Goal: Task Accomplishment & Management: Contribute content

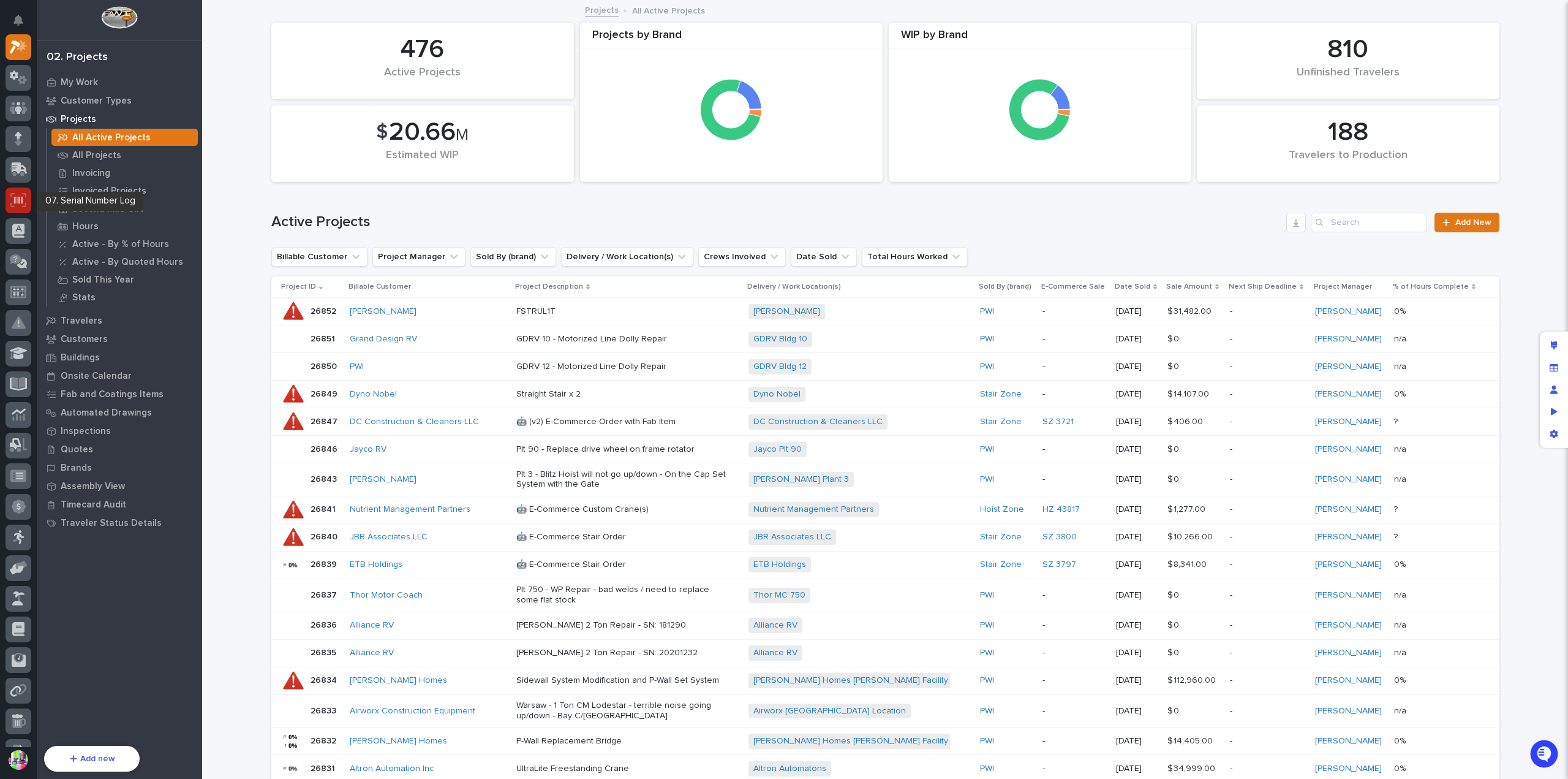
click at [22, 199] on icon at bounding box center [19, 200] width 8 height 8
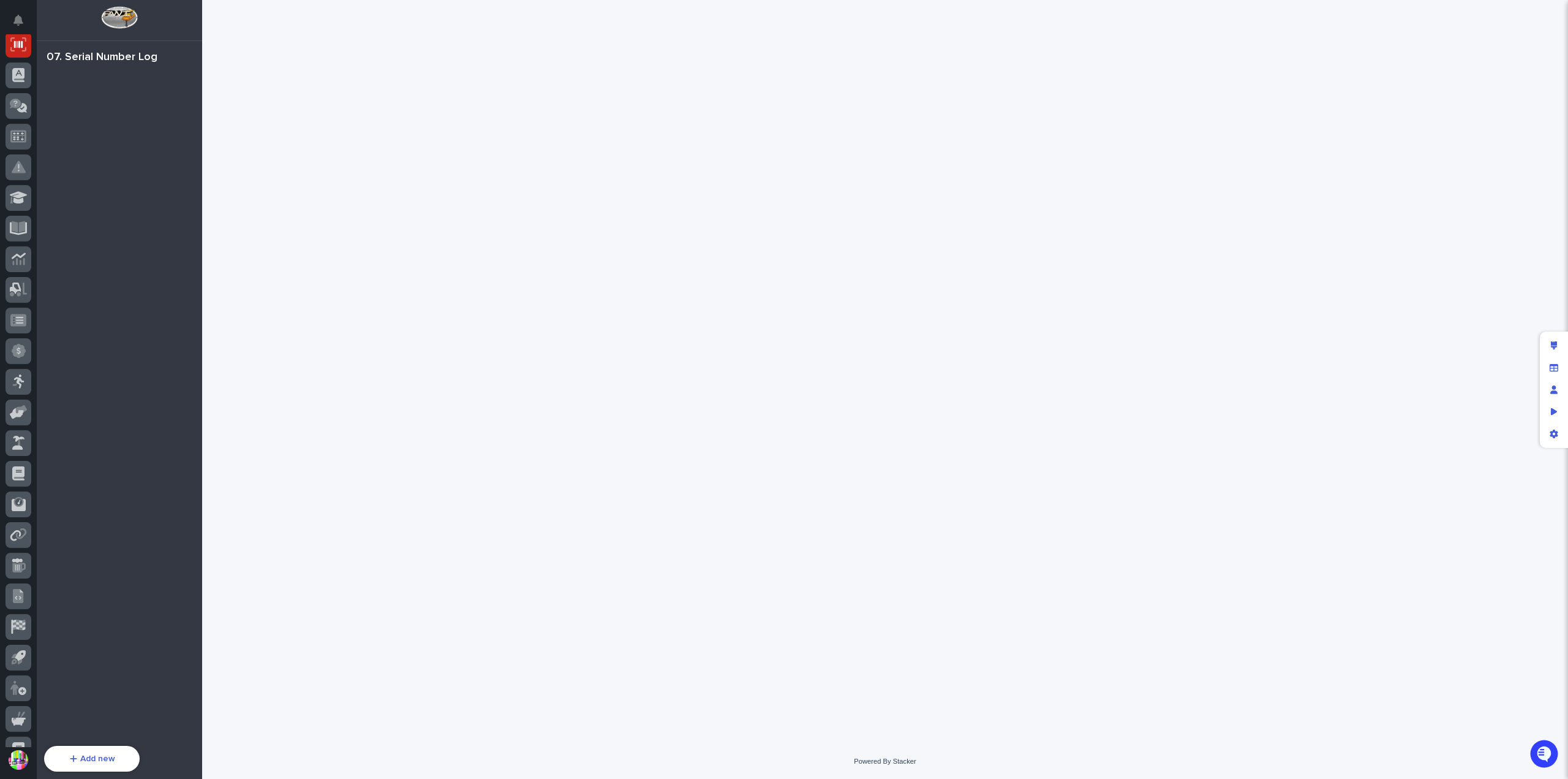
scroll to position [184, 0]
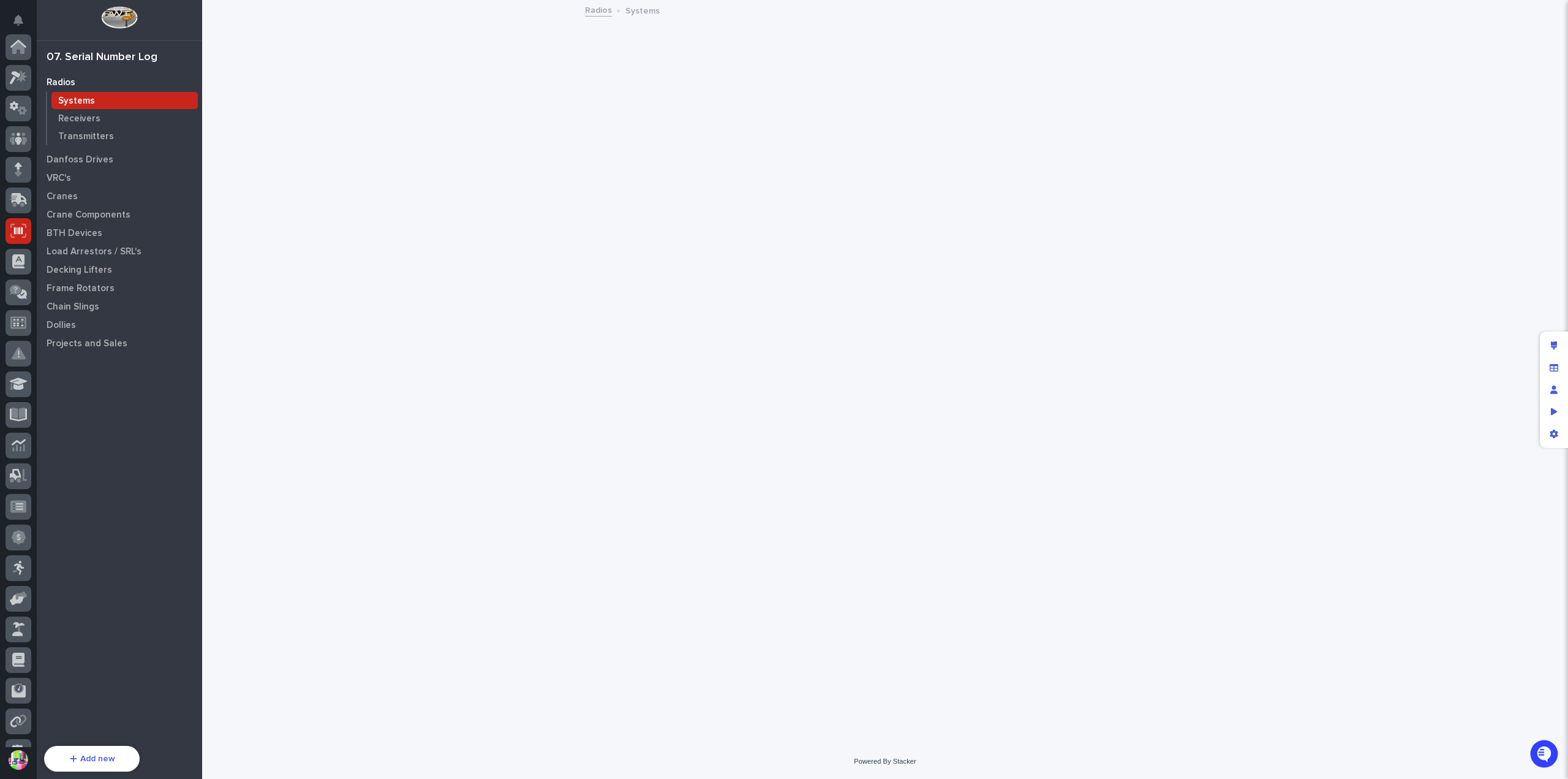
scroll to position [184, 0]
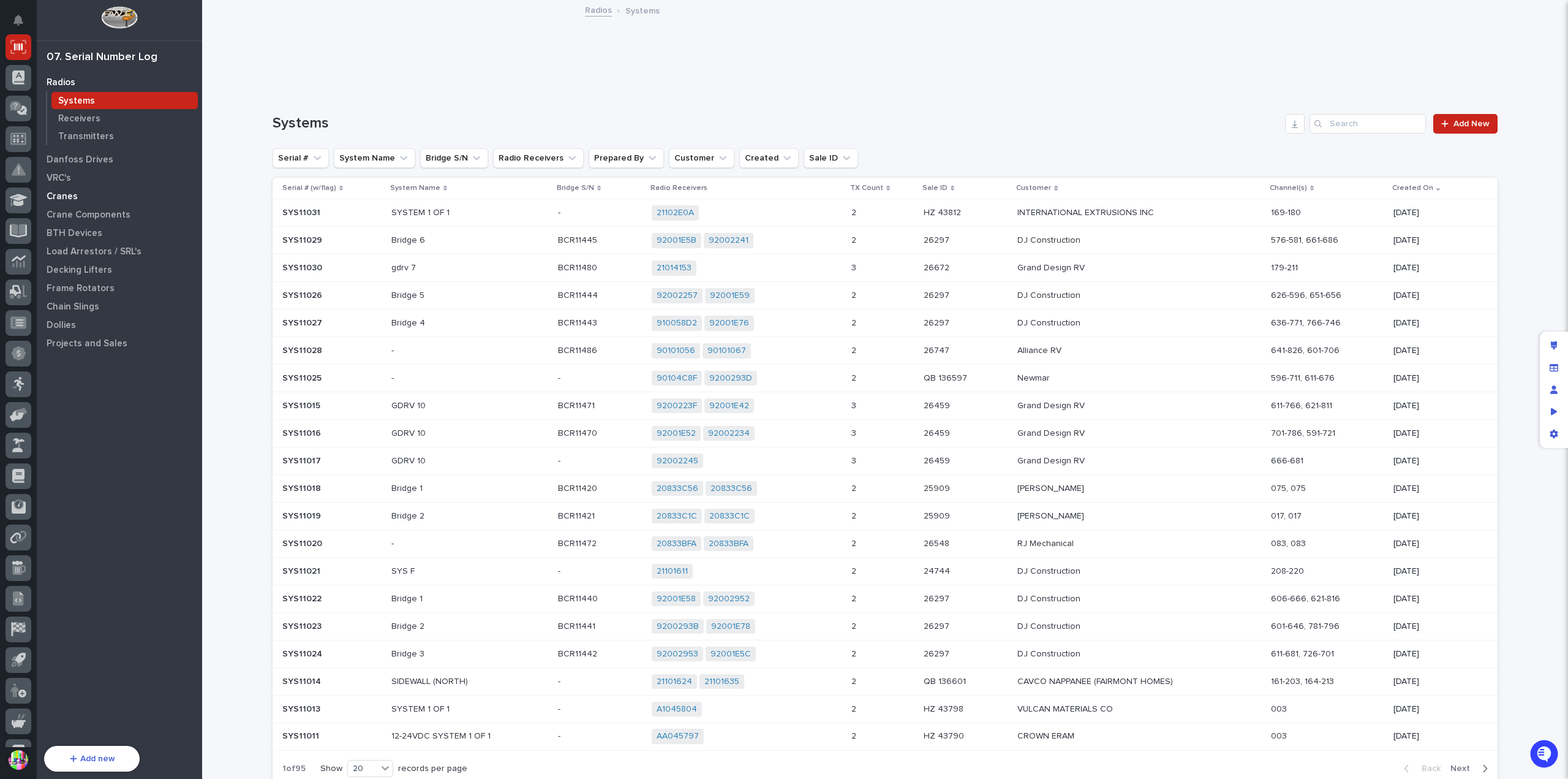
click at [89, 193] on div "Cranes" at bounding box center [119, 196] width 159 height 17
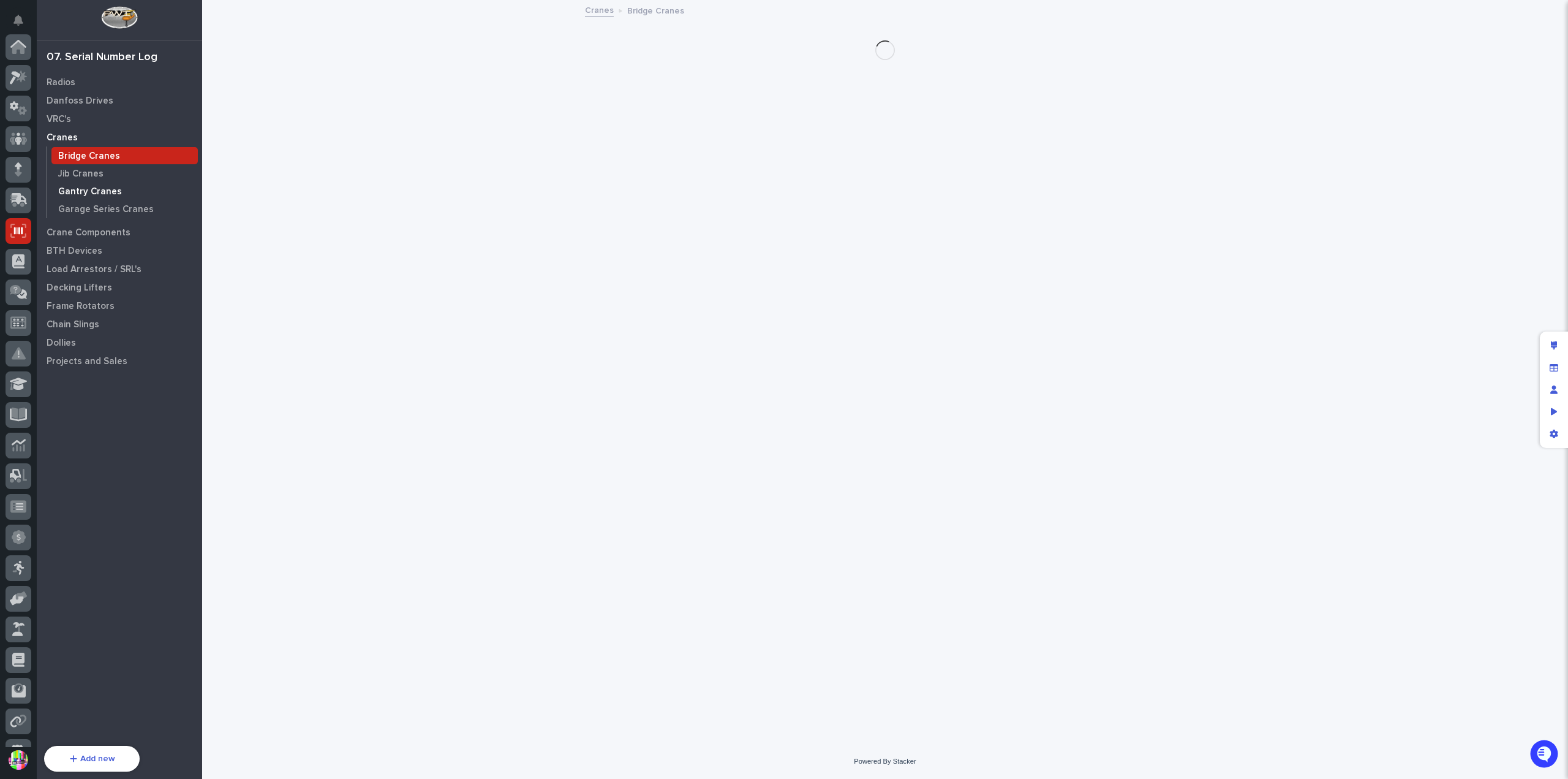
scroll to position [184, 0]
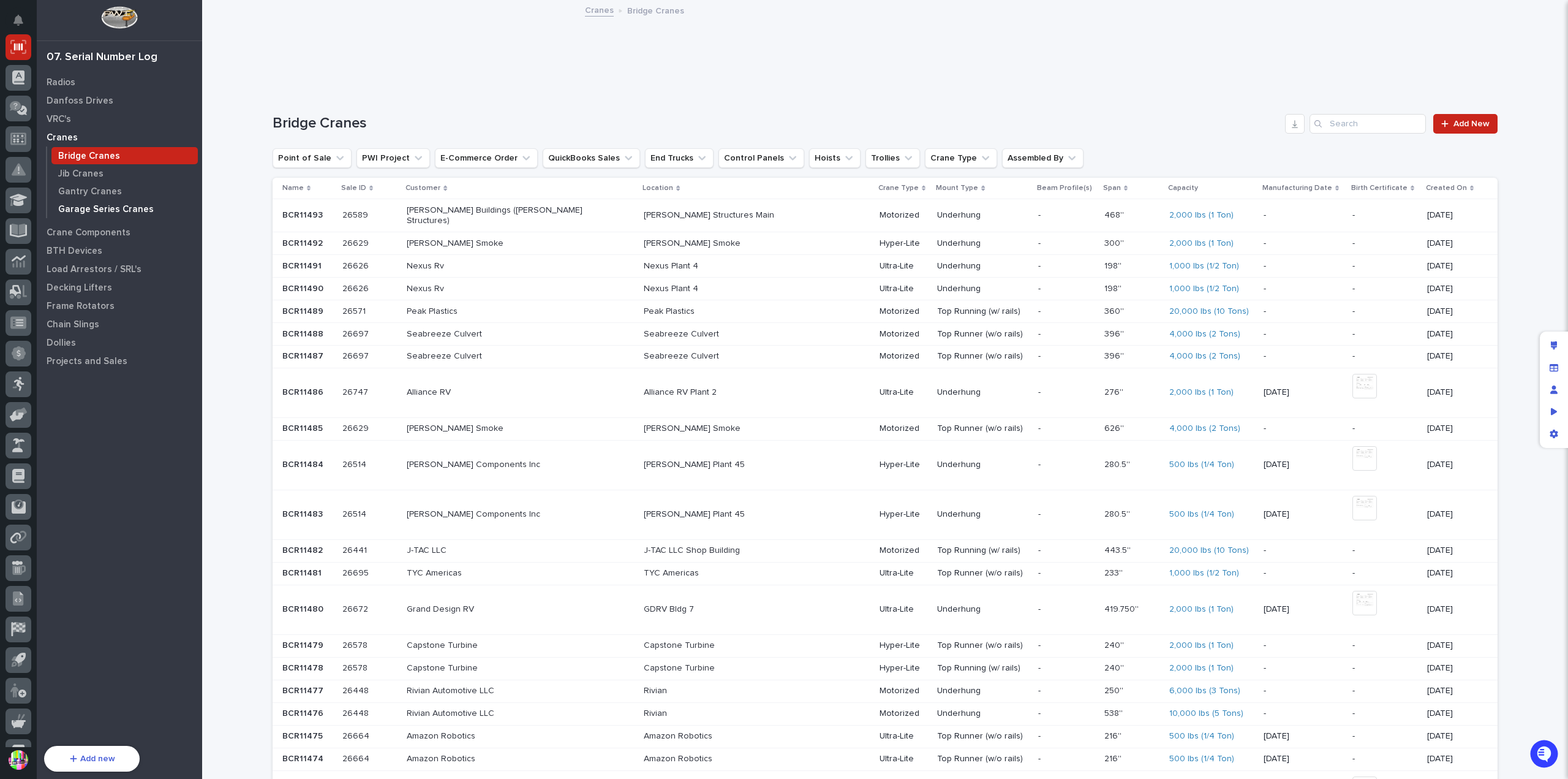
click at [136, 204] on p "Garage Series Cranes" at bounding box center [106, 210] width 95 height 11
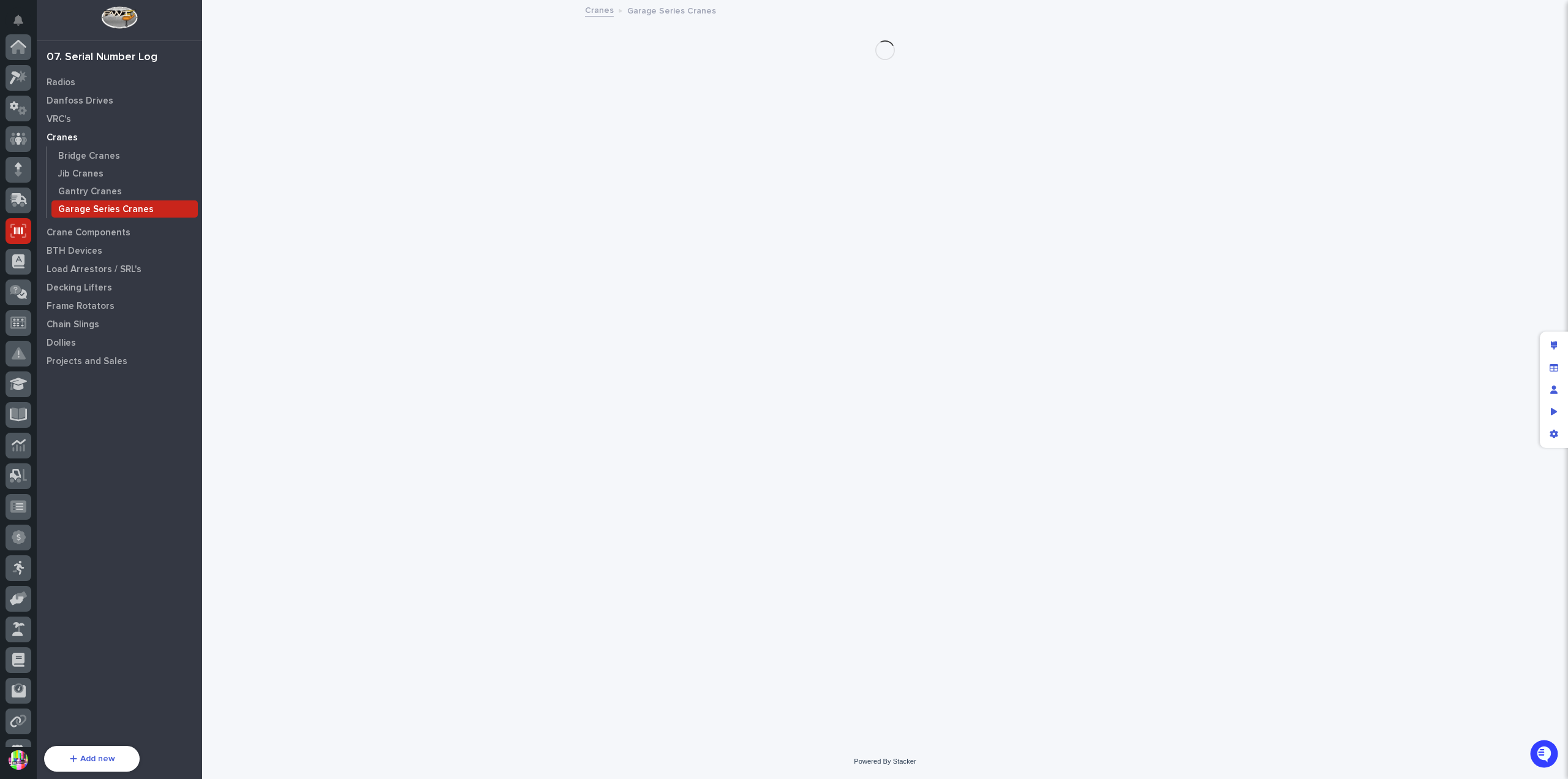
scroll to position [184, 0]
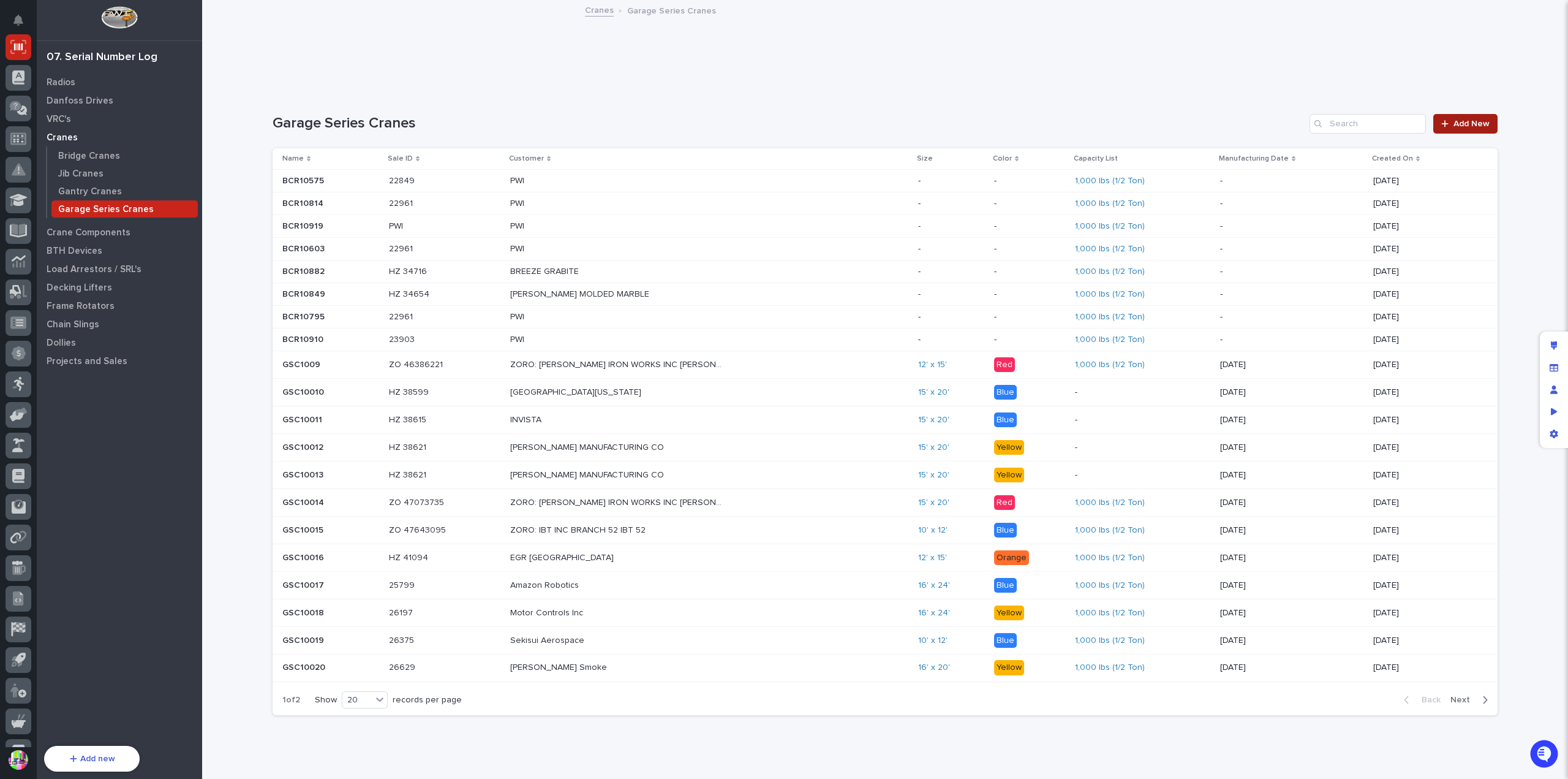
click at [1467, 122] on span "Add New" at bounding box center [1472, 124] width 36 height 8
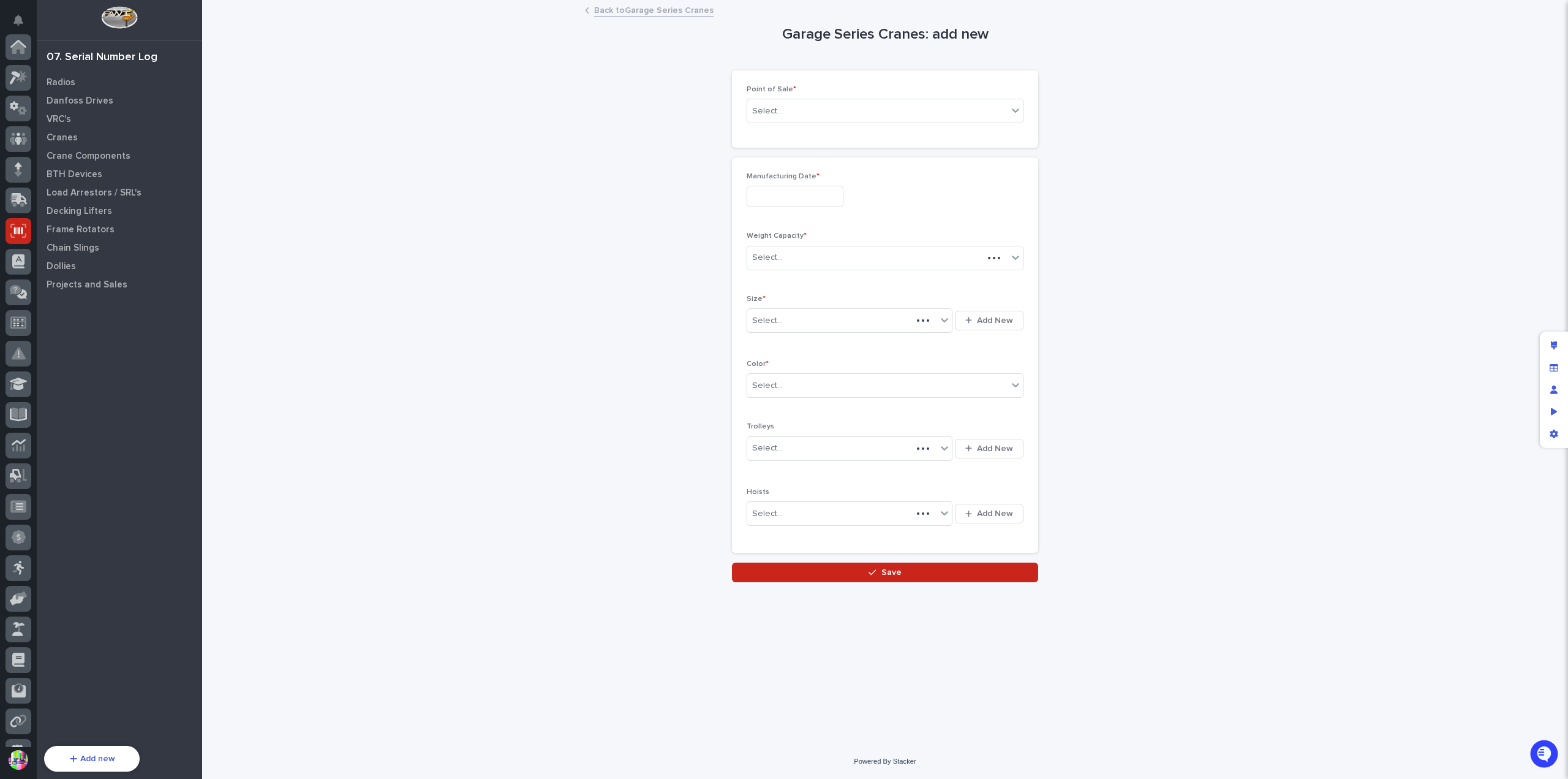
scroll to position [184, 0]
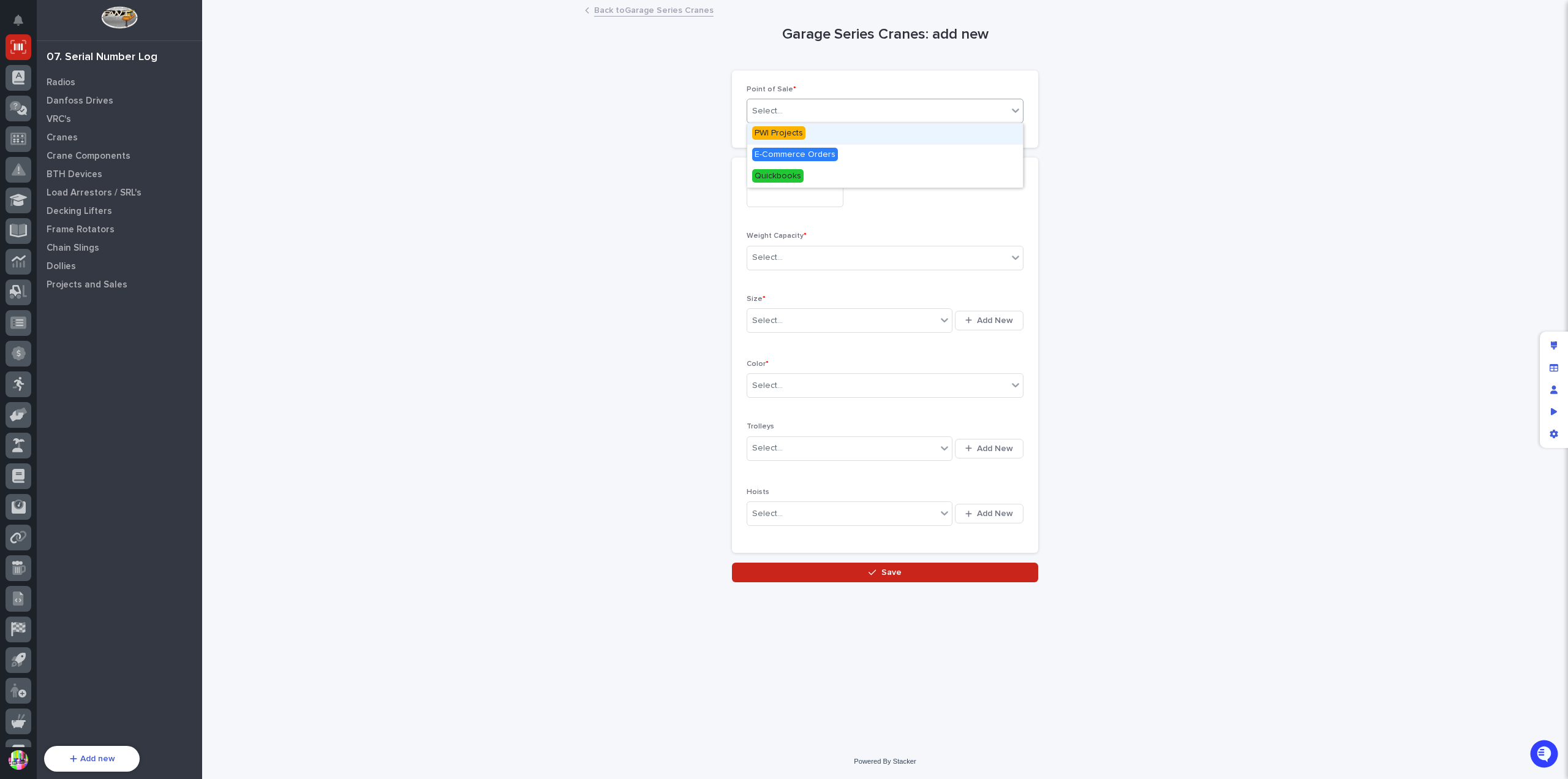
click at [803, 115] on div "Select..." at bounding box center [877, 111] width 260 height 20
drag, startPoint x: 792, startPoint y: 144, endPoint x: 794, endPoint y: 150, distance: 6.3
click at [794, 150] on span "E-Commerce Orders" at bounding box center [795, 155] width 86 height 14
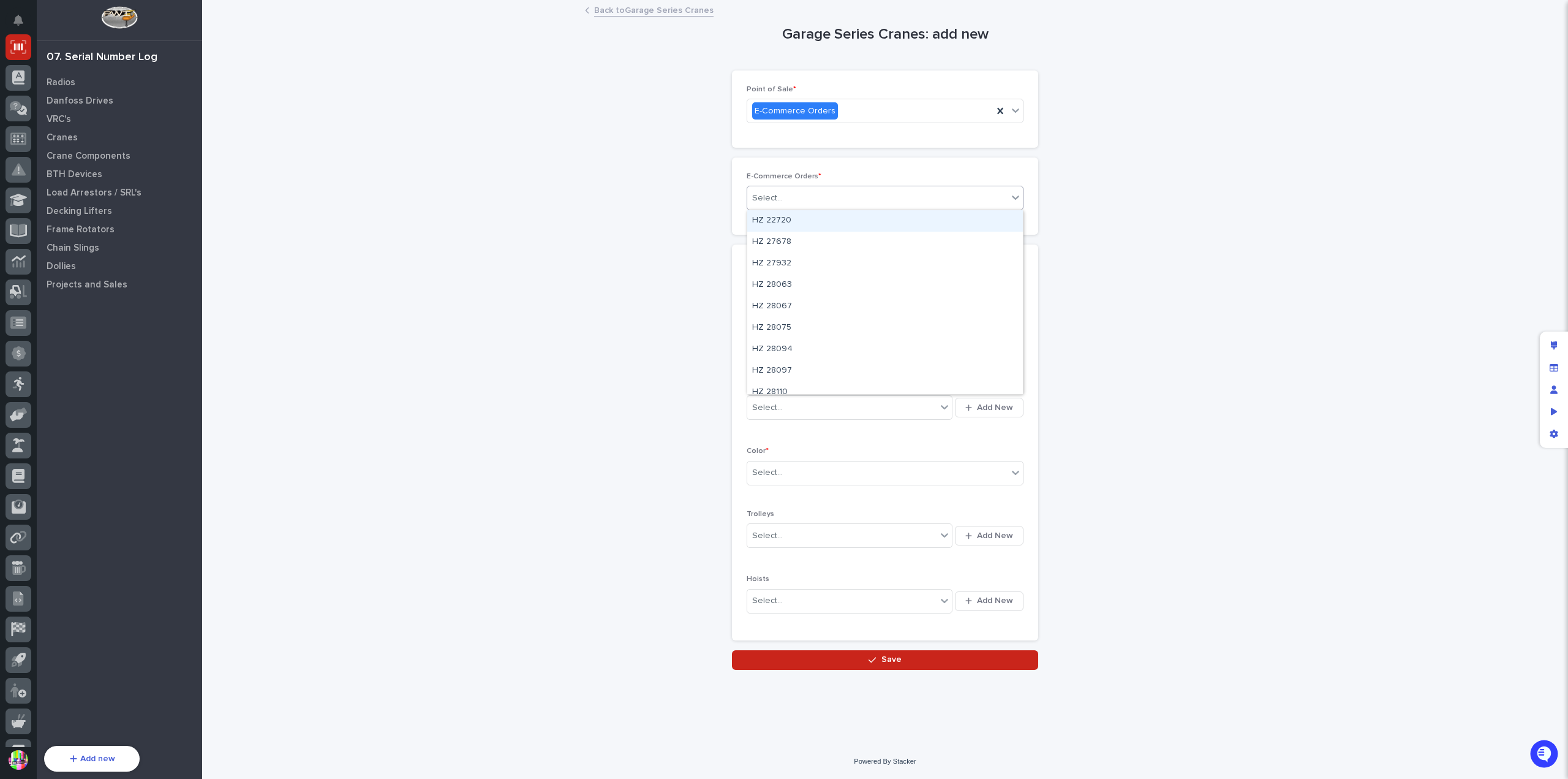
click at [811, 194] on div "Select..." at bounding box center [877, 198] width 260 height 20
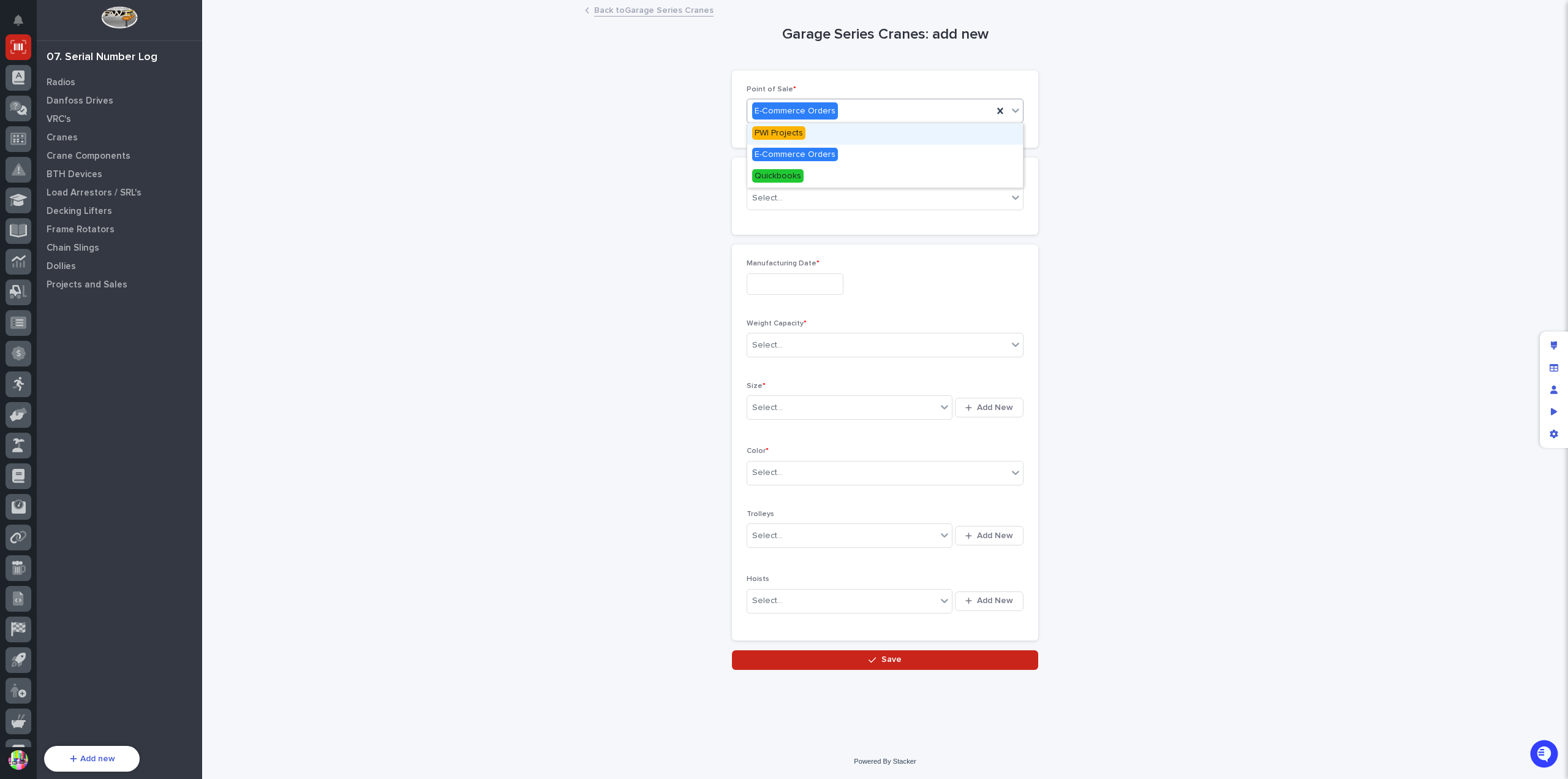
click at [846, 120] on div "E-Commerce Orders" at bounding box center [871, 111] width 246 height 20
click at [787, 133] on span "PWI Projects" at bounding box center [779, 133] width 54 height 14
click at [832, 115] on div "PWI Projects" at bounding box center [871, 111] width 246 height 20
click at [817, 177] on div "Quickbooks" at bounding box center [886, 177] width 276 height 21
click at [829, 191] on div "Select..." at bounding box center [877, 198] width 260 height 20
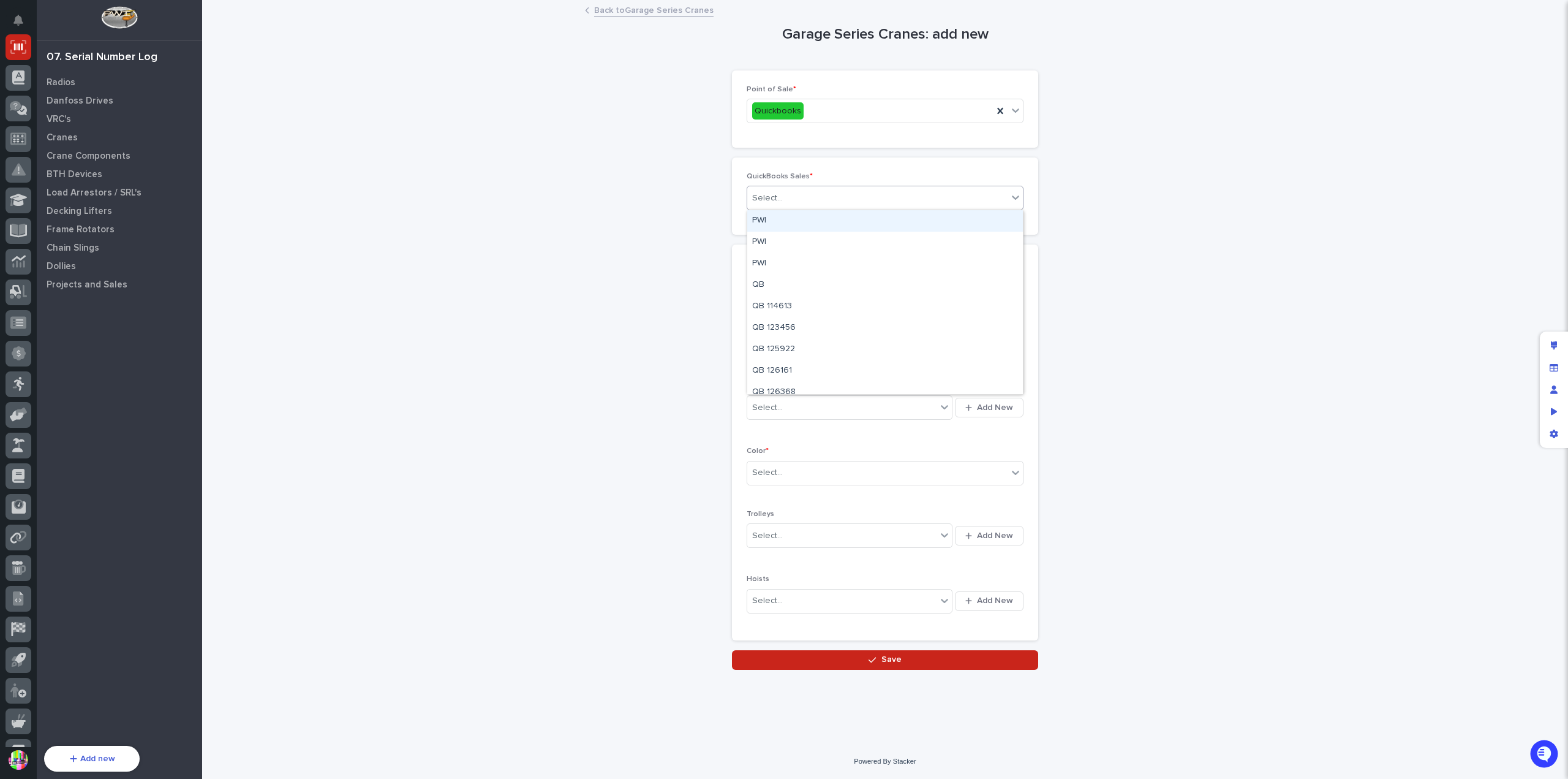
click at [823, 214] on div "PWI" at bounding box center [886, 221] width 276 height 21
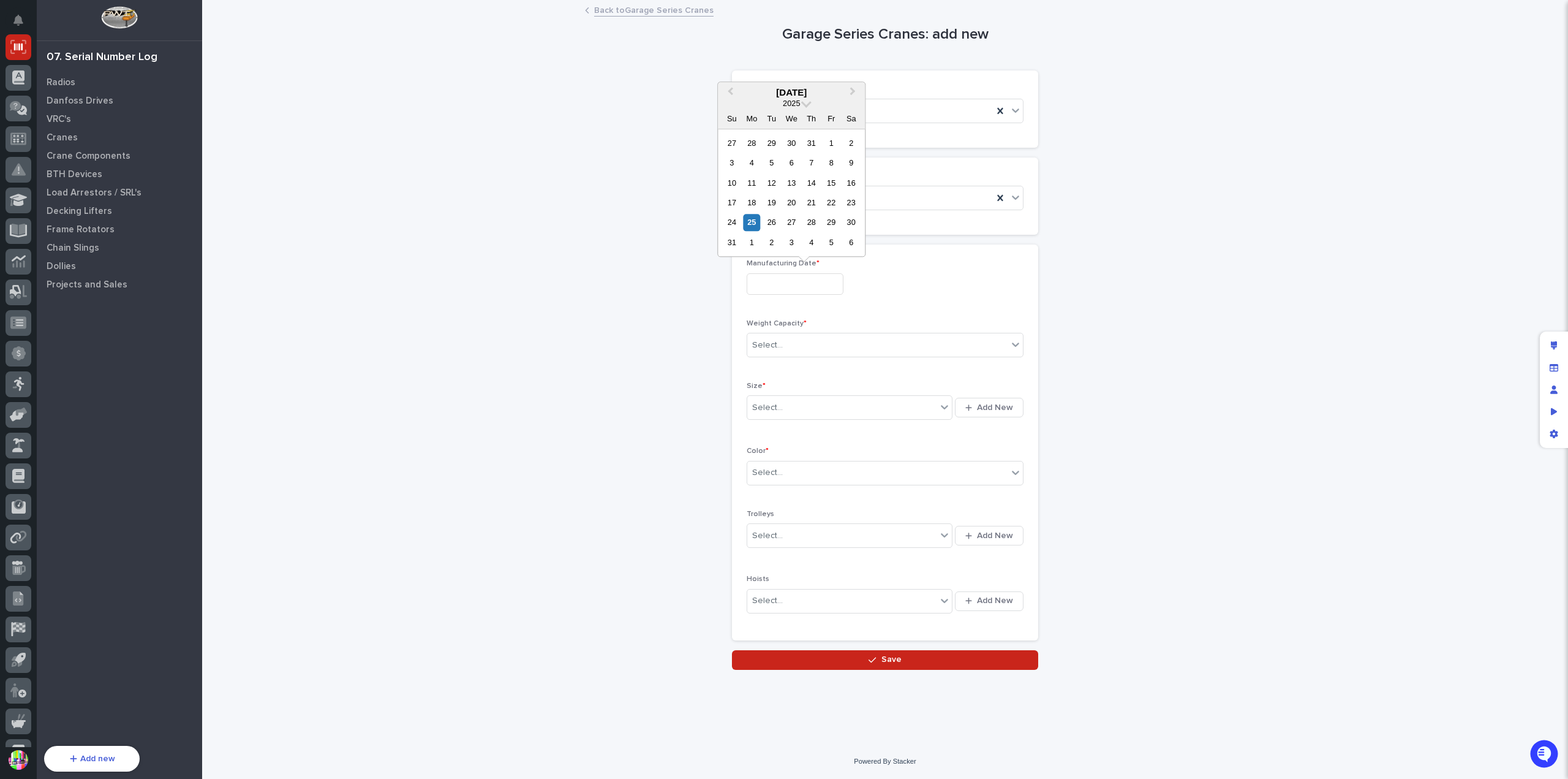
click at [807, 279] on input "text" at bounding box center [795, 284] width 97 height 21
click at [770, 223] on div "26" at bounding box center [772, 223] width 16 height 16
type input "**********"
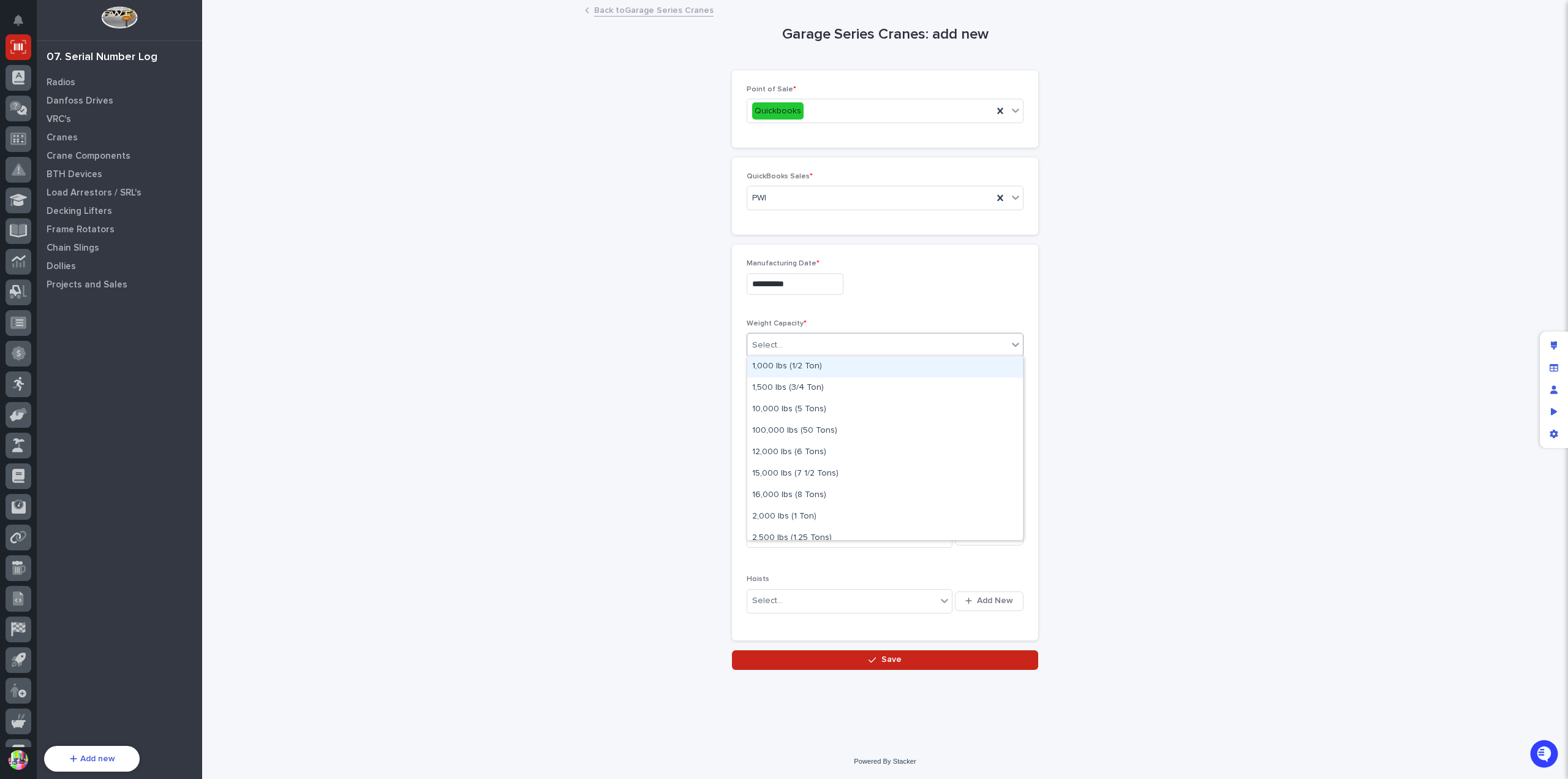
click at [840, 345] on div "Select..." at bounding box center [877, 345] width 260 height 20
click at [818, 363] on div "1,000 lbs (1/2 Ton)" at bounding box center [886, 366] width 276 height 21
click at [816, 407] on div "Select..." at bounding box center [842, 407] width 189 height 20
click at [987, 402] on span "Add New" at bounding box center [995, 407] width 36 height 11
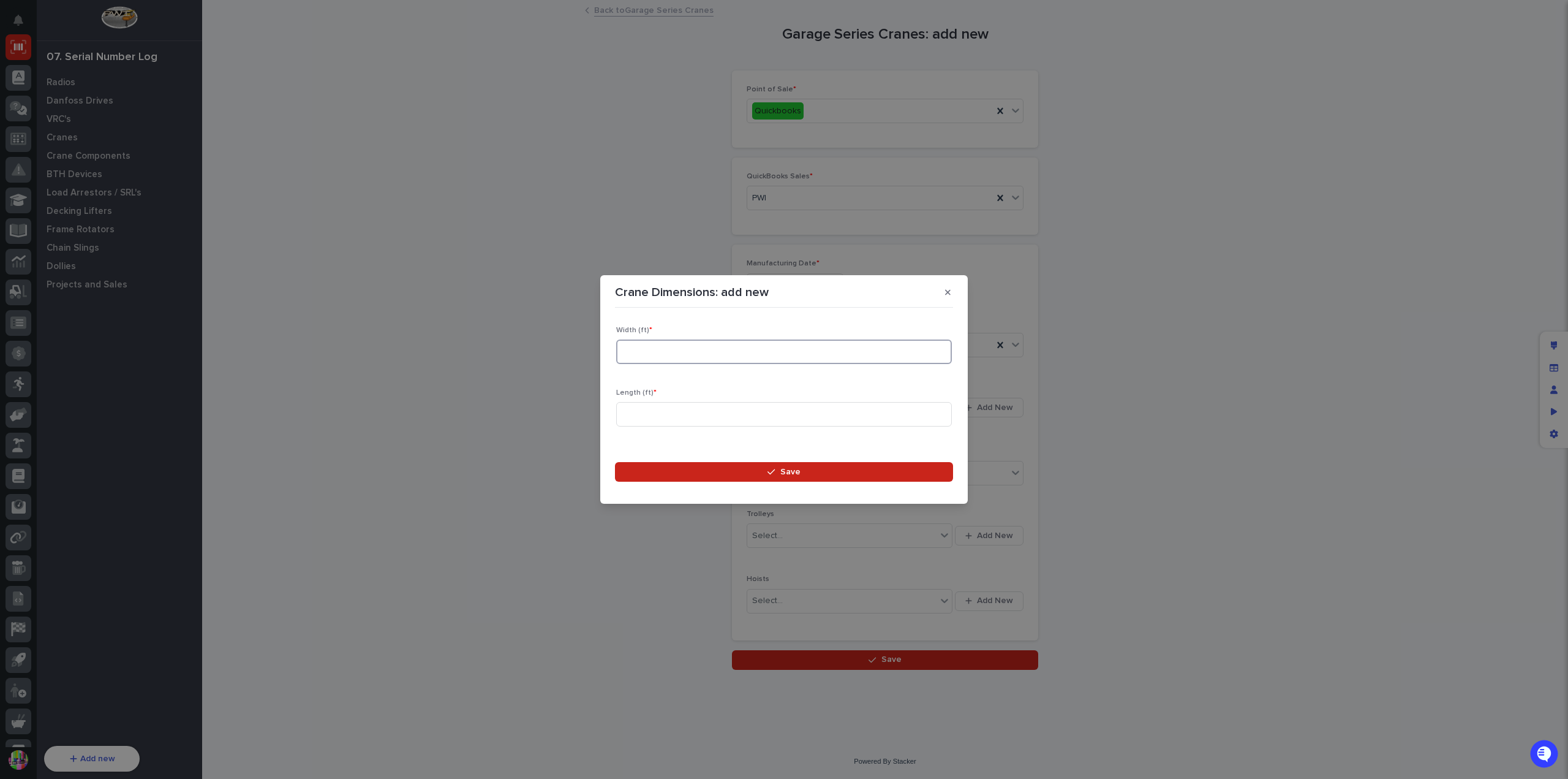
click at [726, 345] on input at bounding box center [784, 352] width 336 height 25
type input "10.5"
click at [726, 411] on input at bounding box center [784, 414] width 336 height 25
type input "20.5"
click at [772, 474] on icon "button" at bounding box center [771, 473] width 8 height 5
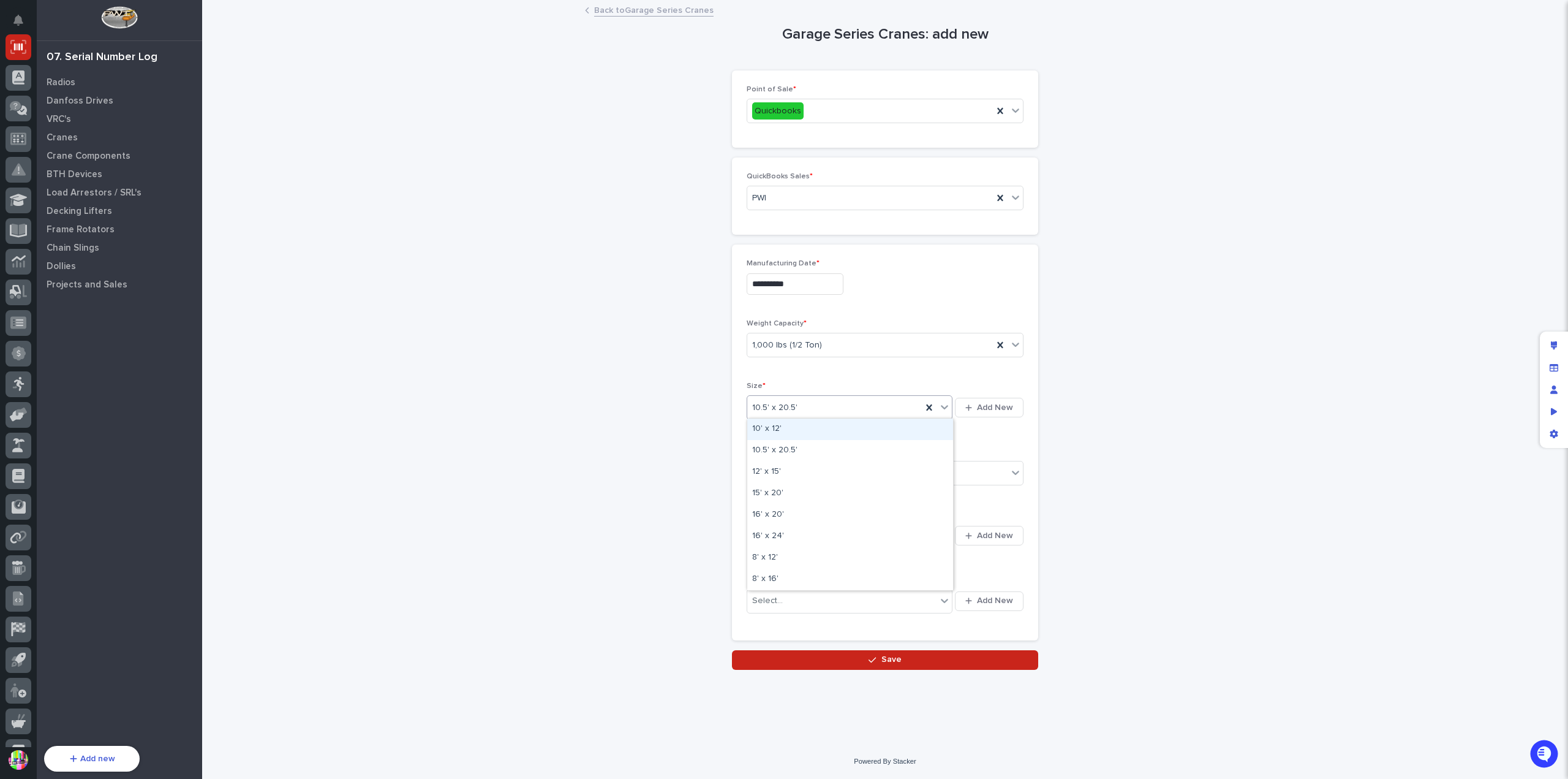
click at [941, 409] on icon at bounding box center [945, 407] width 12 height 12
click at [925, 407] on icon at bounding box center [930, 407] width 12 height 12
click at [940, 402] on icon at bounding box center [945, 407] width 12 height 12
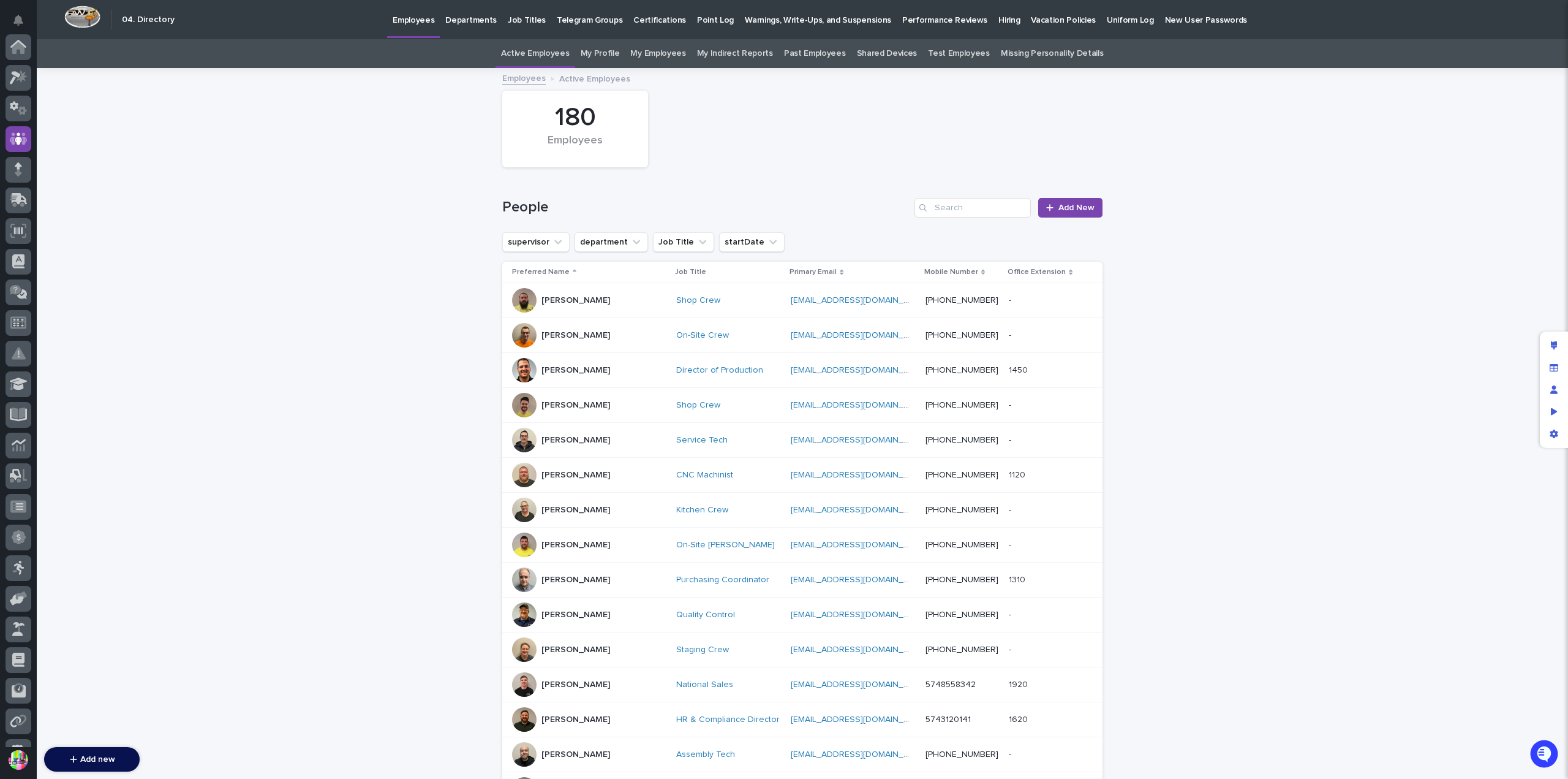
scroll to position [92, 0]
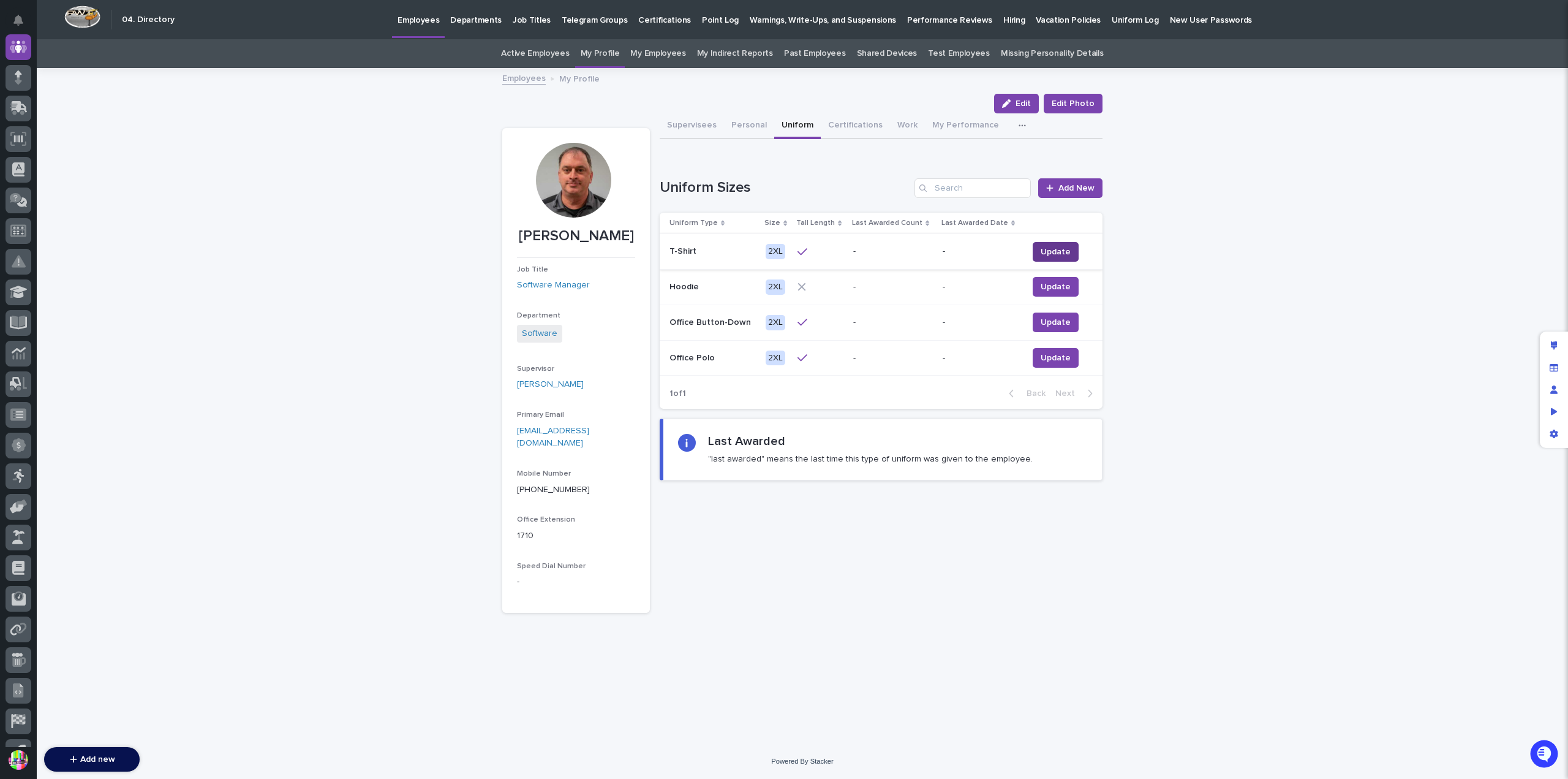
click at [1048, 248] on span "Update" at bounding box center [1056, 252] width 30 height 12
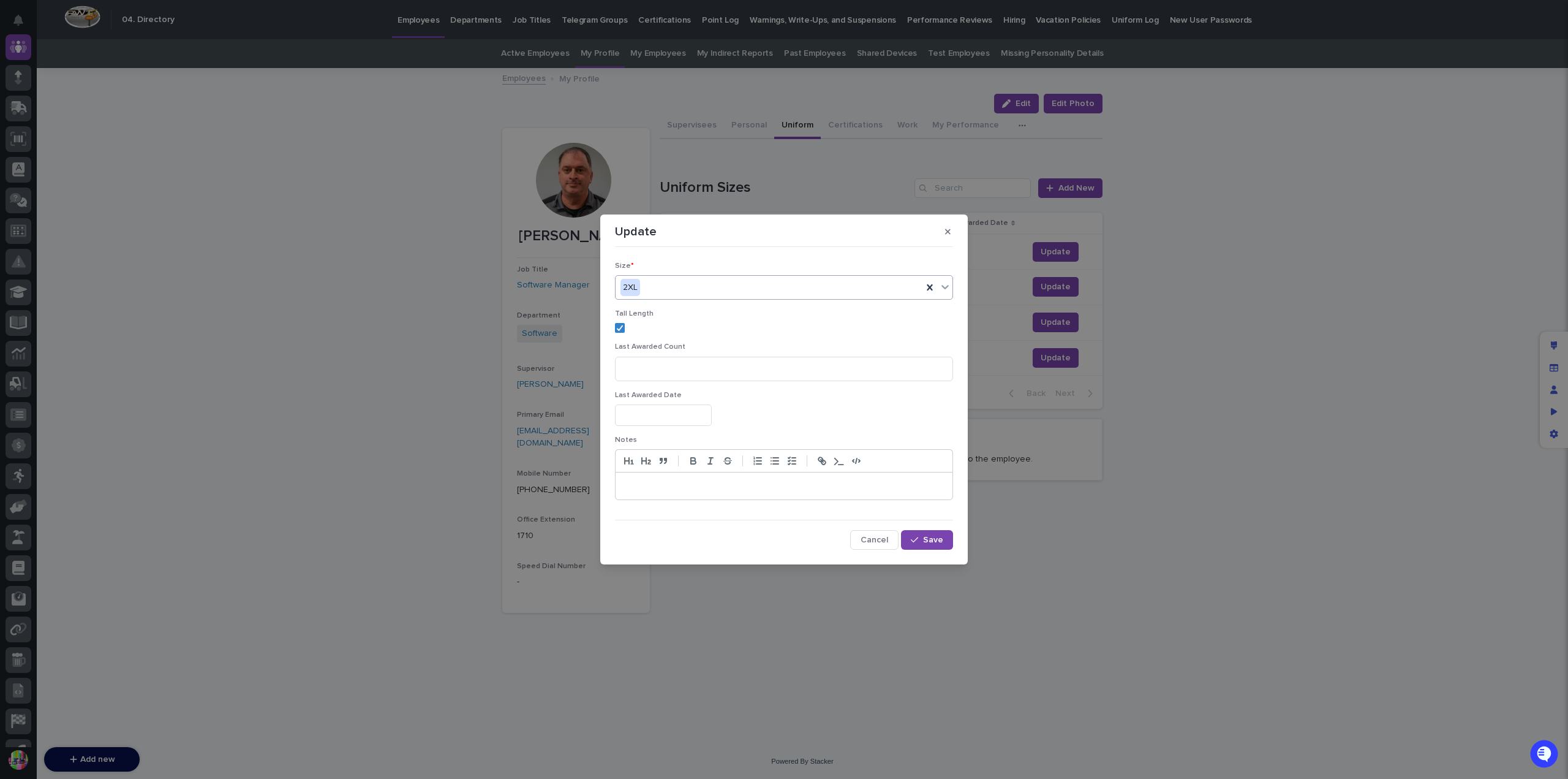
click at [750, 289] on div "2XL" at bounding box center [769, 287] width 307 height 20
click at [434, 318] on div "Update Size * option L focused, 3 of 7. 7 results available. Use Up and Down to…" at bounding box center [784, 390] width 1568 height 779
click at [877, 545] on button "Cancel" at bounding box center [875, 540] width 48 height 20
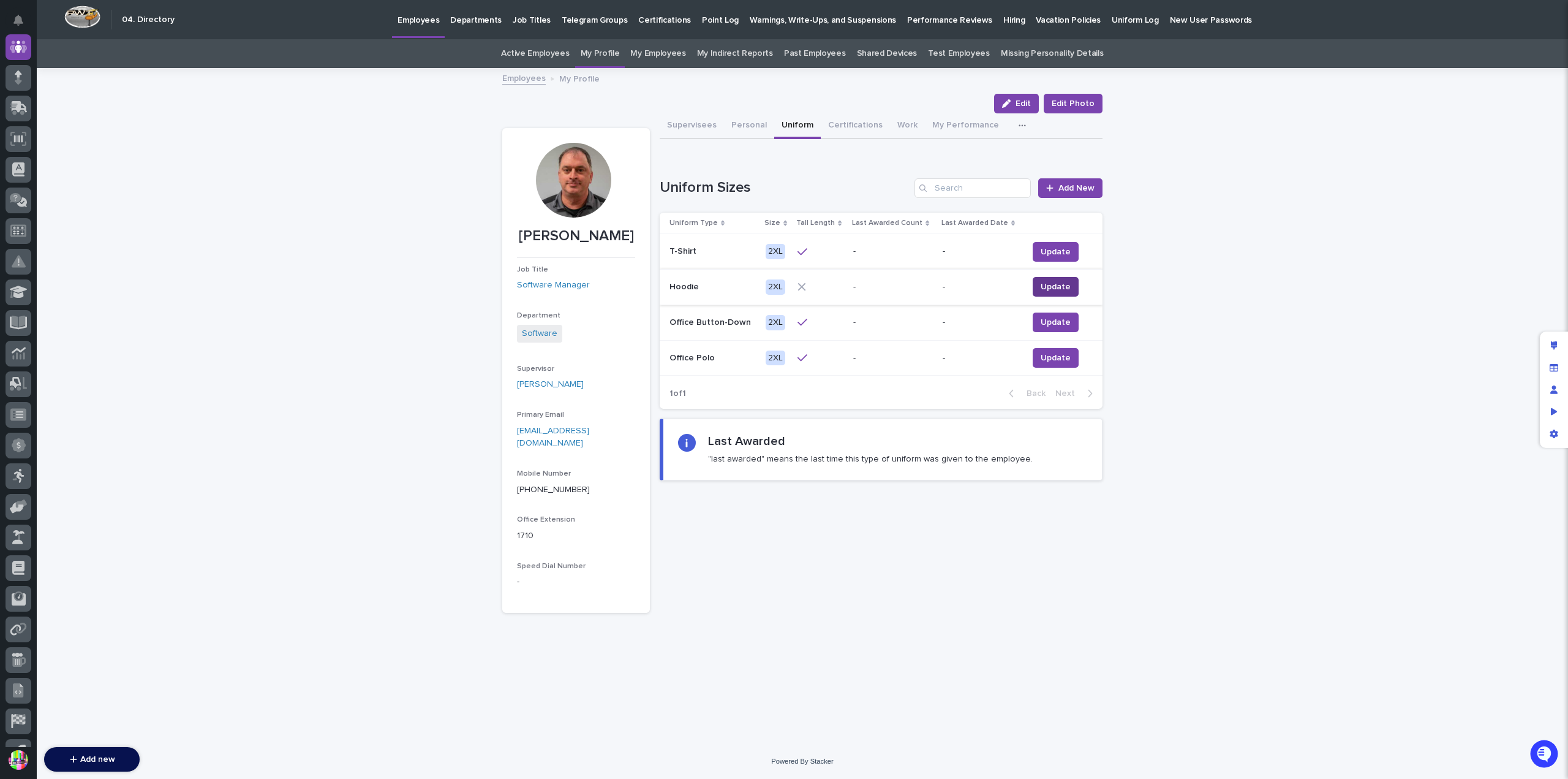
click at [1049, 281] on span "Update" at bounding box center [1056, 287] width 30 height 12
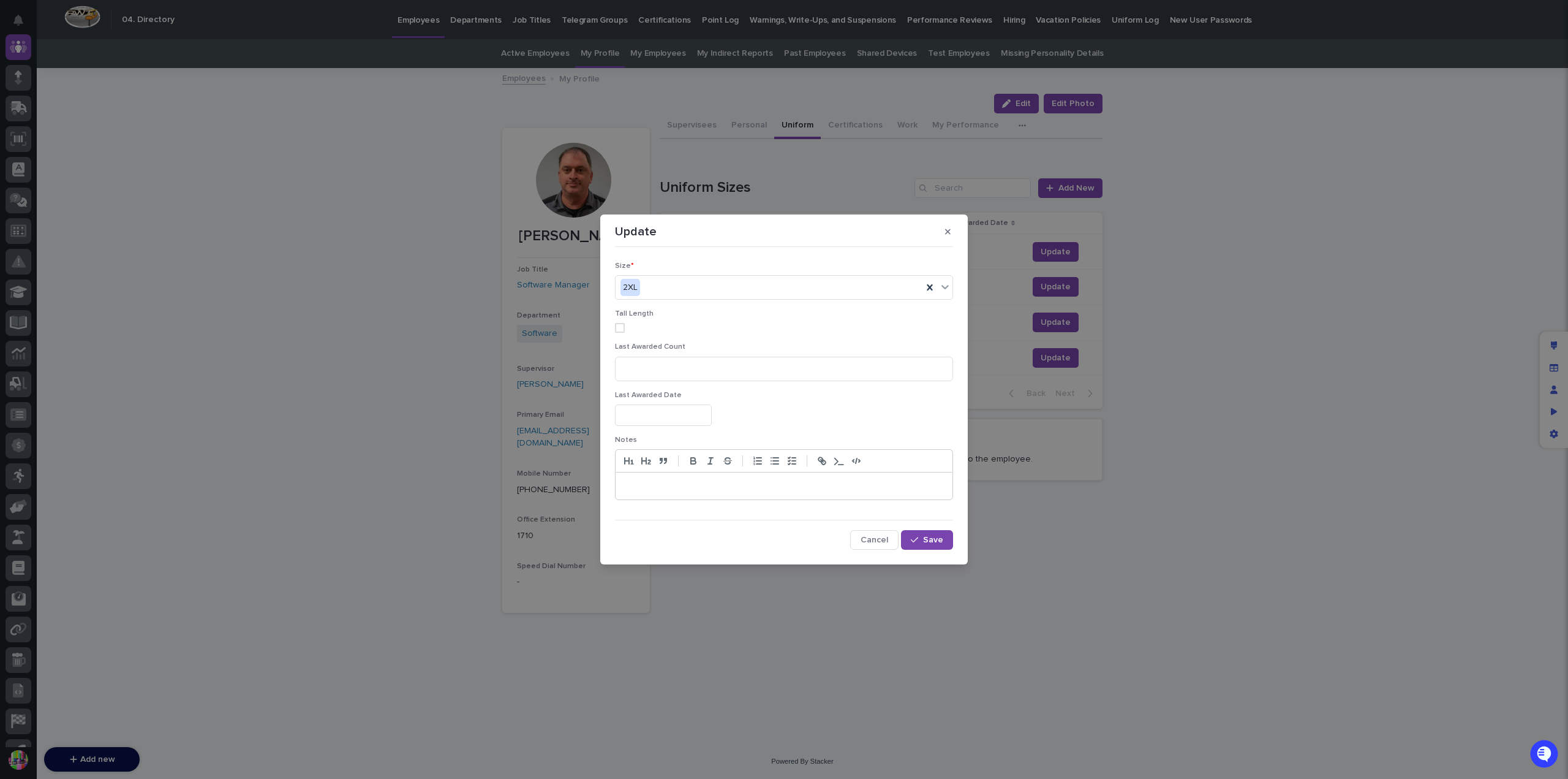
click at [620, 327] on span at bounding box center [620, 328] width 10 height 10
click at [913, 538] on icon "button" at bounding box center [914, 540] width 8 height 8
